Goal: Check status: Check status

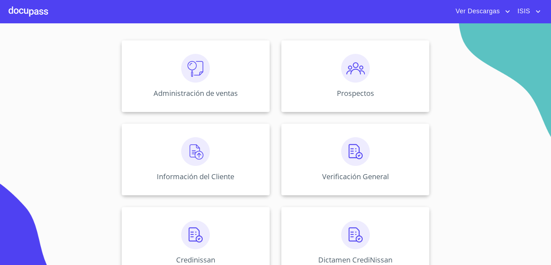
scroll to position [108, 0]
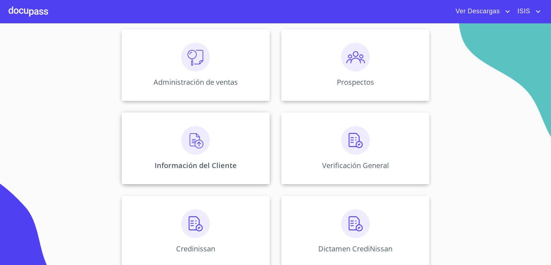
click at [209, 169] on p "Información del Cliente" at bounding box center [196, 165] width 82 height 10
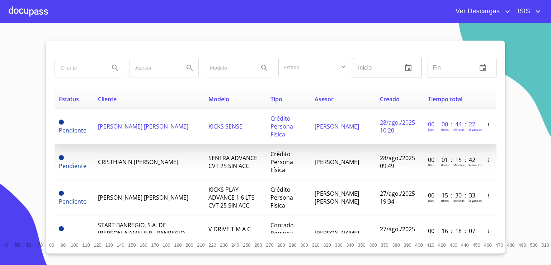
click at [134, 130] on td "[PERSON_NAME] [PERSON_NAME]" at bounding box center [149, 127] width 111 height 36
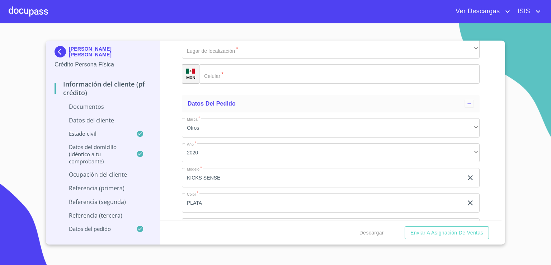
scroll to position [3651, 0]
drag, startPoint x: 502, startPoint y: 207, endPoint x: 482, endPoint y: 98, distance: 111.2
click at [482, 98] on div "[PERSON_NAME] [PERSON_NAME] Crédito Persona Física Información del cliente (PF …" at bounding box center [275, 143] width 459 height 204
click at [27, 15] on div at bounding box center [28, 11] width 39 height 23
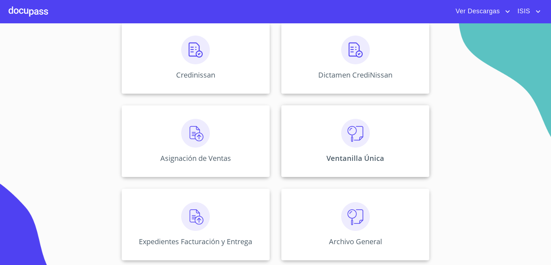
scroll to position [174, 0]
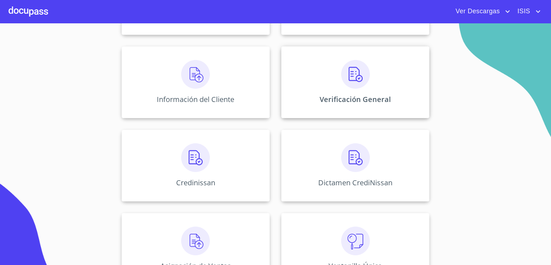
click at [327, 100] on p "Verificación General" at bounding box center [355, 99] width 71 height 10
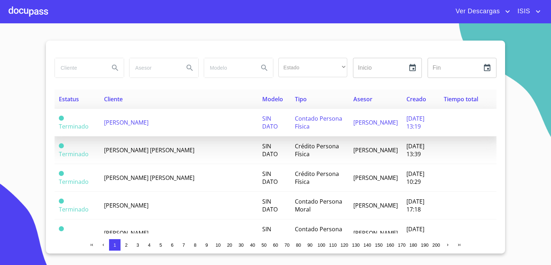
click at [145, 123] on span "[PERSON_NAME]" at bounding box center [126, 122] width 44 height 8
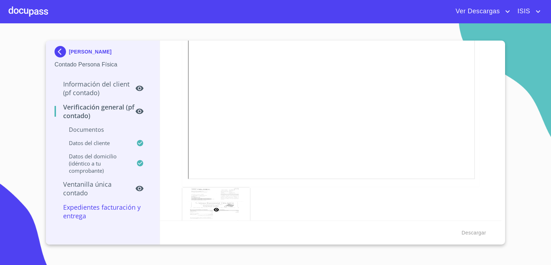
scroll to position [395, 0]
